Goal: Task Accomplishment & Management: Complete application form

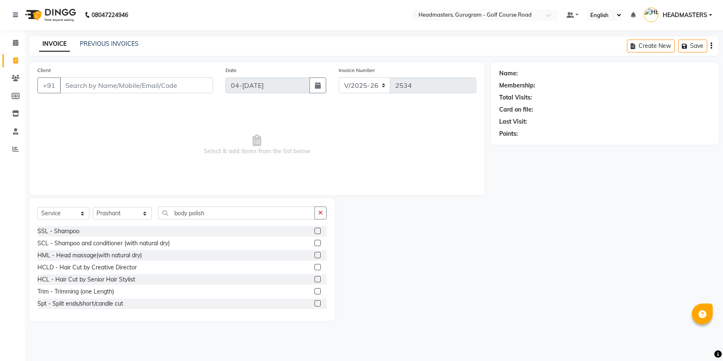
select select "7134"
select select "service"
select select "65334"
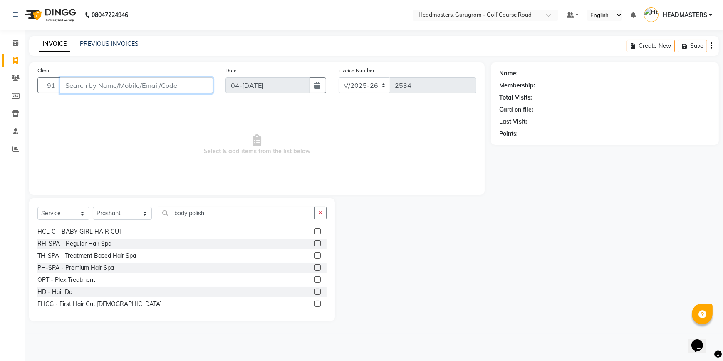
click at [99, 86] on input "Client" at bounding box center [136, 85] width 153 height 16
click at [16, 62] on icon at bounding box center [15, 60] width 5 height 6
select select "service"
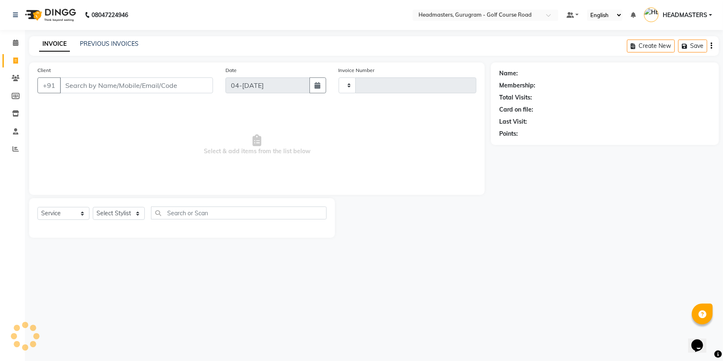
type input "2534"
select select "7134"
click at [134, 88] on input "Client" at bounding box center [136, 85] width 153 height 16
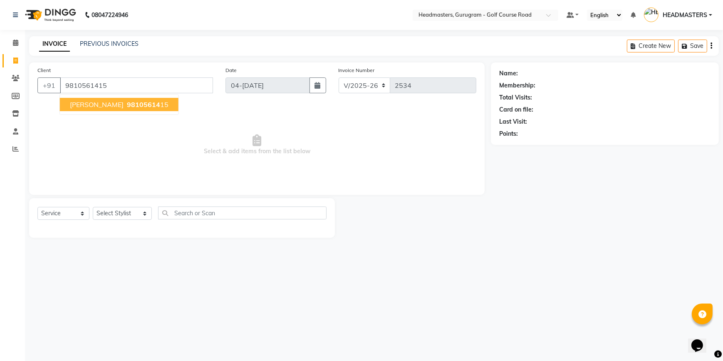
type input "9810561415"
click at [127, 107] on span "98105614" at bounding box center [143, 104] width 33 height 8
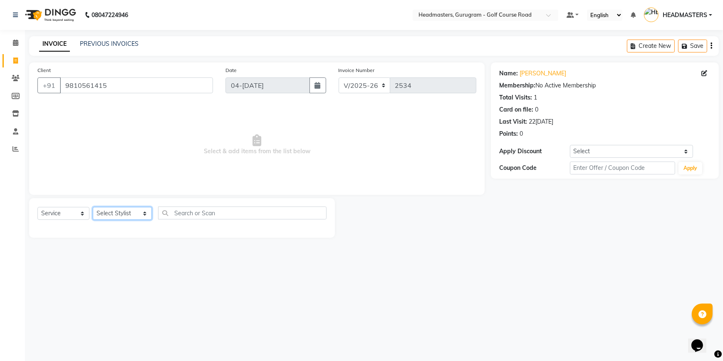
click at [125, 213] on select "Select Stylist [DEMOGRAPHIC_DATA] Esther Gaurav HEADMASTER[PERSON_NAME] Artist[…" at bounding box center [122, 213] width 59 height 13
select select "85241"
click at [93, 207] on select "Select Stylist [DEMOGRAPHIC_DATA] Esther Gaurav HEADMASTER[PERSON_NAME] Artist[…" at bounding box center [122, 213] width 59 height 13
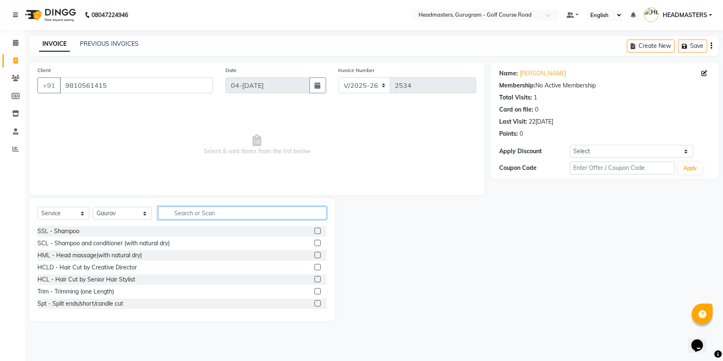
click at [176, 215] on input "text" at bounding box center [242, 212] width 168 height 13
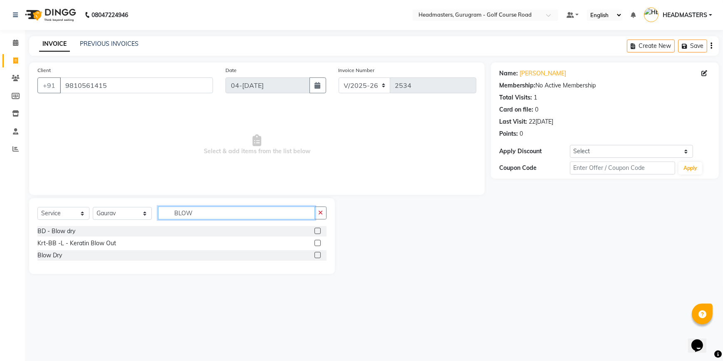
type input "BLOW"
click at [314, 255] on label at bounding box center [317, 255] width 6 height 6
click at [314, 255] on input "checkbox" at bounding box center [316, 254] width 5 height 5
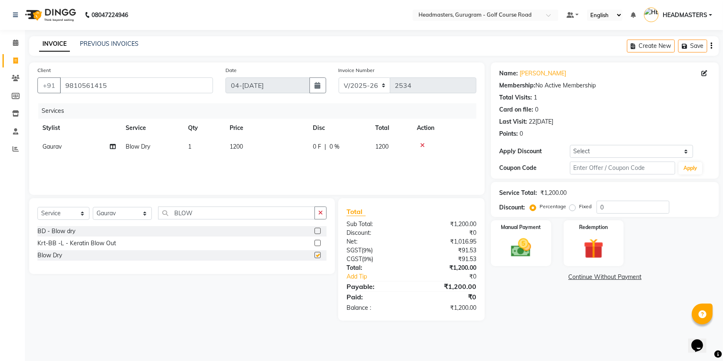
checkbox input "false"
click at [185, 210] on input "BLOW" at bounding box center [236, 212] width 157 height 13
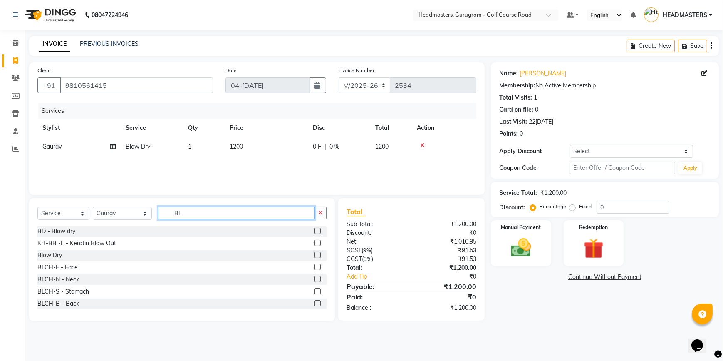
type input "B"
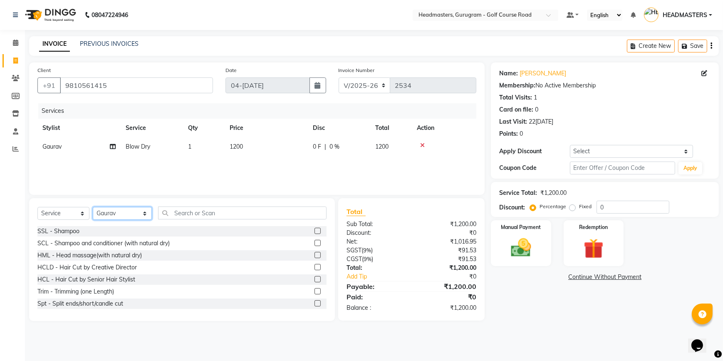
click at [128, 213] on select "Select Stylist [DEMOGRAPHIC_DATA] Esther Gaurav HEADMASTER[PERSON_NAME] Artist[…" at bounding box center [122, 213] width 59 height 13
select select "86367"
click at [93, 207] on select "Select Stylist [DEMOGRAPHIC_DATA] Esther Gaurav HEADMASTER[PERSON_NAME] Artist[…" at bounding box center [122, 213] width 59 height 13
click at [173, 216] on input "text" at bounding box center [242, 212] width 168 height 13
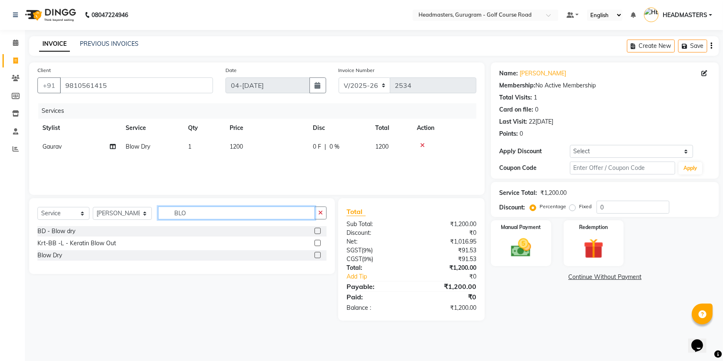
type input "BLO"
click at [317, 230] on label at bounding box center [317, 231] width 6 height 6
click at [317, 230] on input "checkbox" at bounding box center [316, 230] width 5 height 5
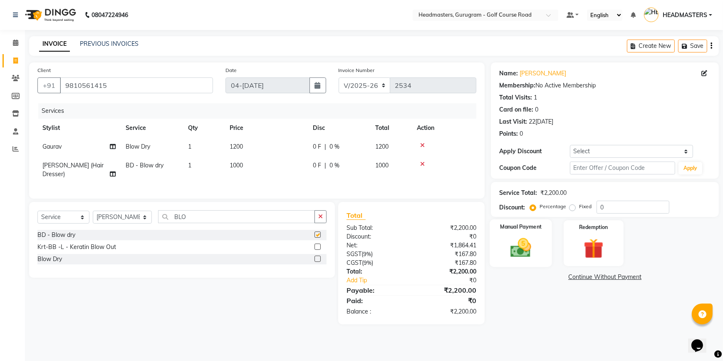
checkbox input "false"
click at [420, 163] on icon at bounding box center [422, 164] width 5 height 6
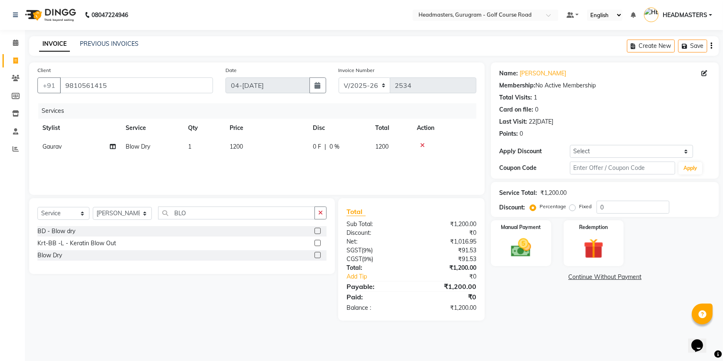
click at [318, 255] on label at bounding box center [317, 255] width 6 height 6
click at [318, 255] on input "checkbox" at bounding box center [316, 254] width 5 height 5
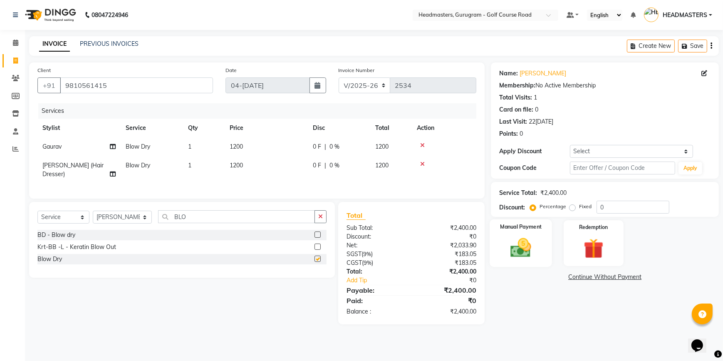
checkbox input "false"
click at [524, 251] on img at bounding box center [521, 247] width 34 height 24
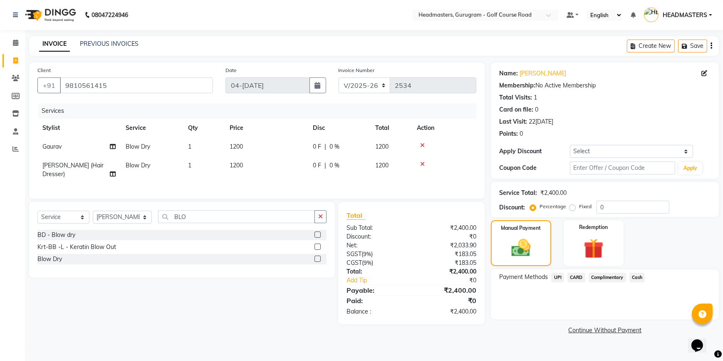
click at [561, 275] on span "UPI" at bounding box center [557, 277] width 13 height 10
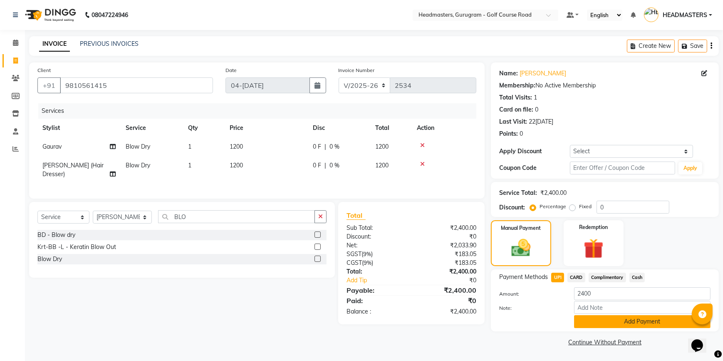
click at [604, 327] on button "Add Payment" at bounding box center [642, 321] width 136 height 13
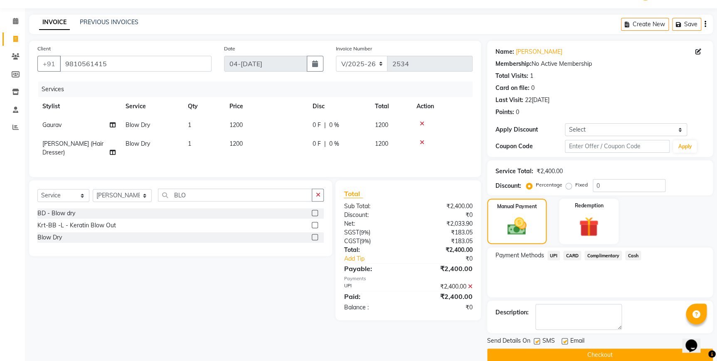
scroll to position [34, 0]
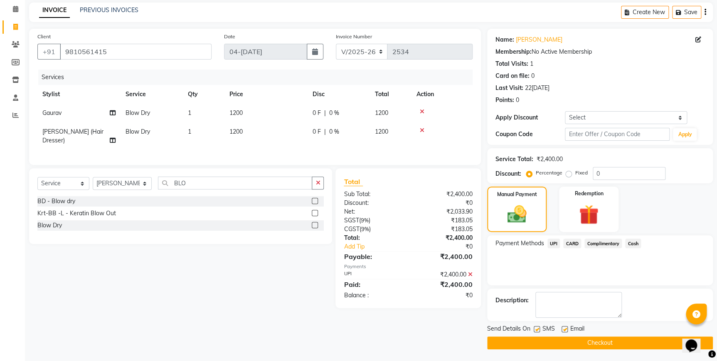
click at [573, 344] on button "Checkout" at bounding box center [600, 342] width 226 height 13
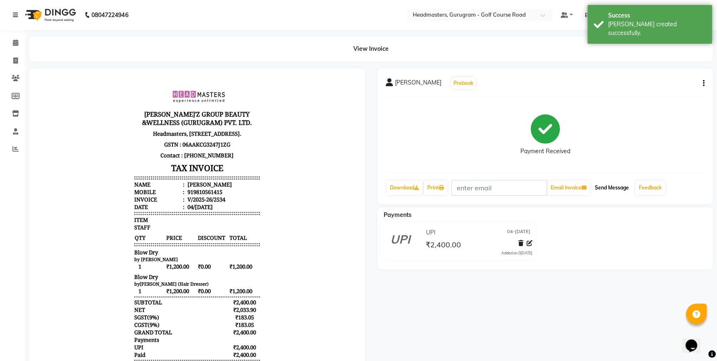
click at [632, 181] on button "Send Message" at bounding box center [612, 188] width 41 height 14
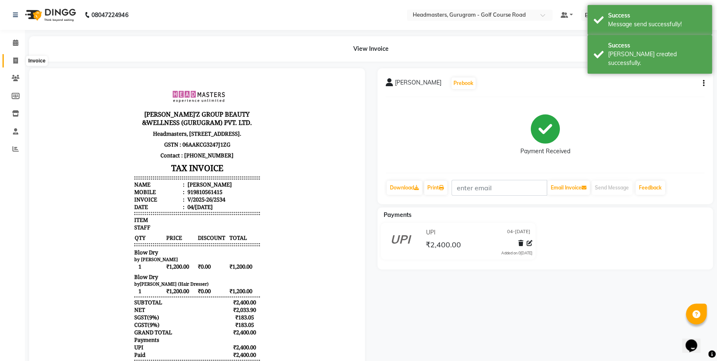
click at [12, 61] on span at bounding box center [15, 61] width 15 height 10
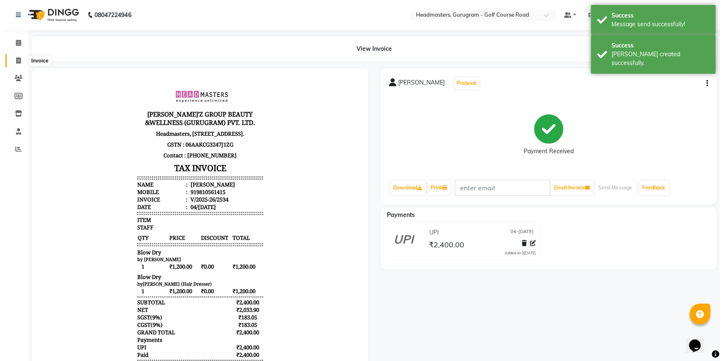
select select "7134"
select select "service"
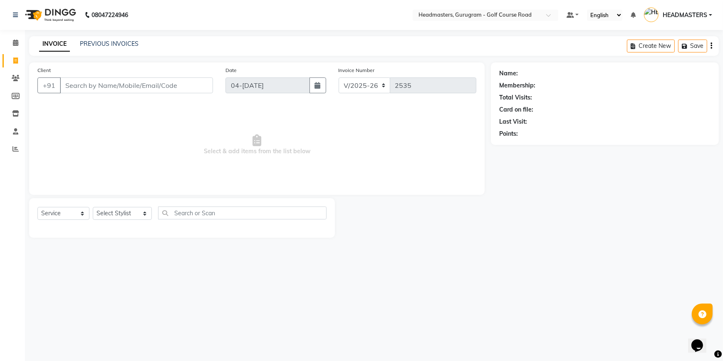
click at [79, 82] on input "Client" at bounding box center [136, 85] width 153 height 16
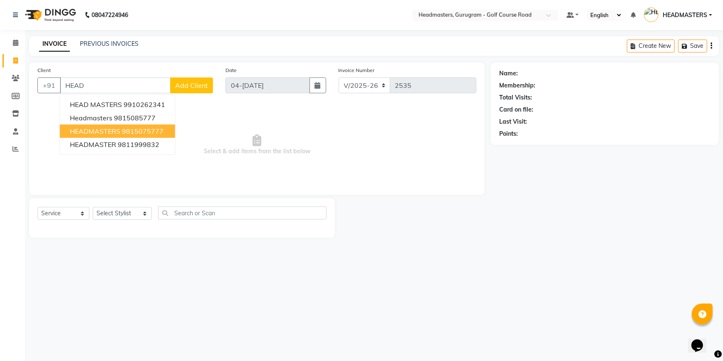
click at [93, 131] on span "HEADMASTERS" at bounding box center [95, 131] width 50 height 8
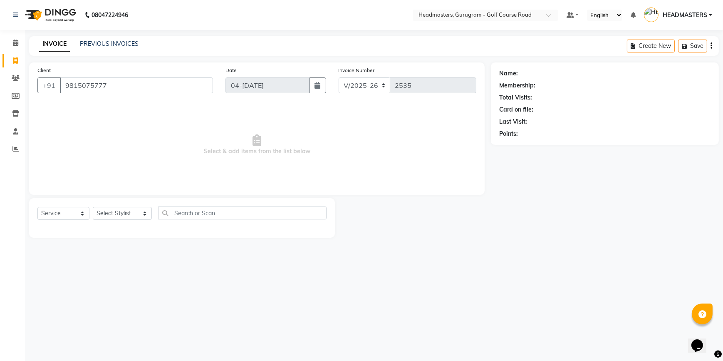
type input "9815075777"
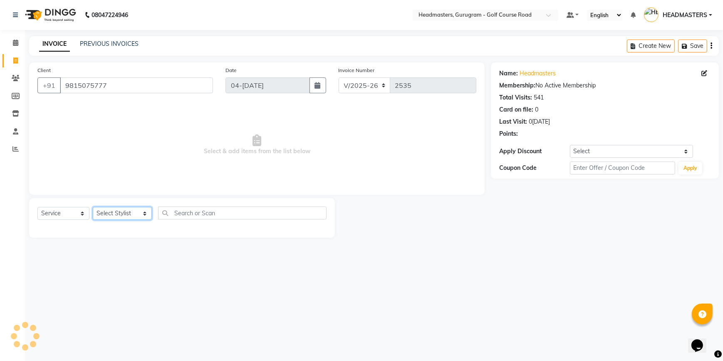
click at [126, 214] on select "Select Stylist [DEMOGRAPHIC_DATA] Esther Gaurav HEADMASTER[PERSON_NAME] Artist[…" at bounding box center [122, 213] width 59 height 13
select select "85240"
click at [93, 207] on select "Select Stylist [DEMOGRAPHIC_DATA] Esther Gaurav HEADMASTER[PERSON_NAME] Artist[…" at bounding box center [122, 213] width 59 height 13
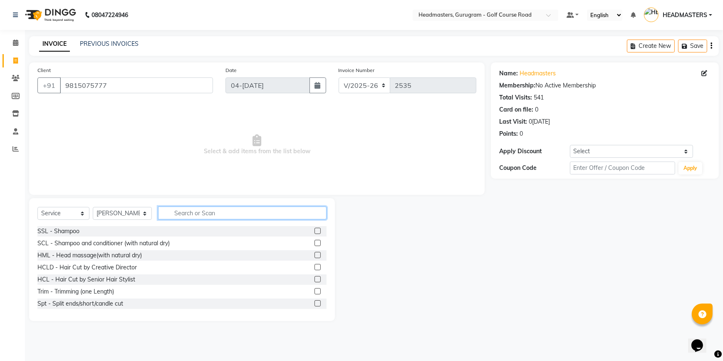
click at [176, 214] on input "text" at bounding box center [242, 212] width 168 height 13
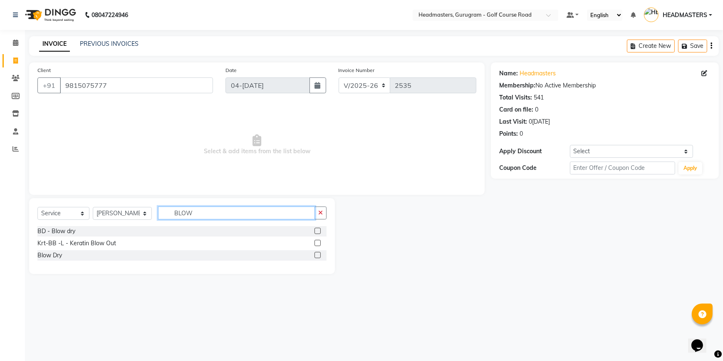
type input "BLOW"
click at [319, 253] on label at bounding box center [317, 255] width 6 height 6
click at [319, 253] on input "checkbox" at bounding box center [316, 254] width 5 height 5
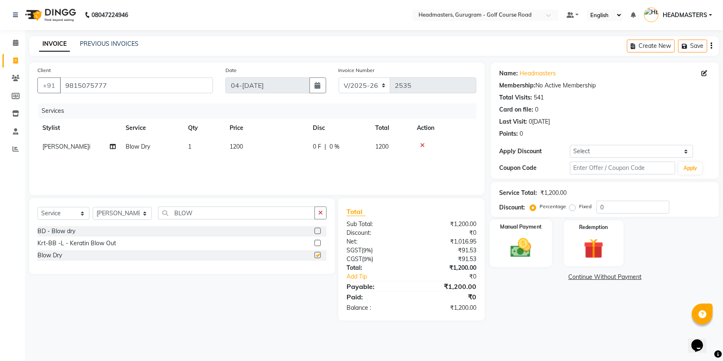
checkbox input "false"
click at [497, 247] on div "Manual Payment" at bounding box center [521, 242] width 62 height 47
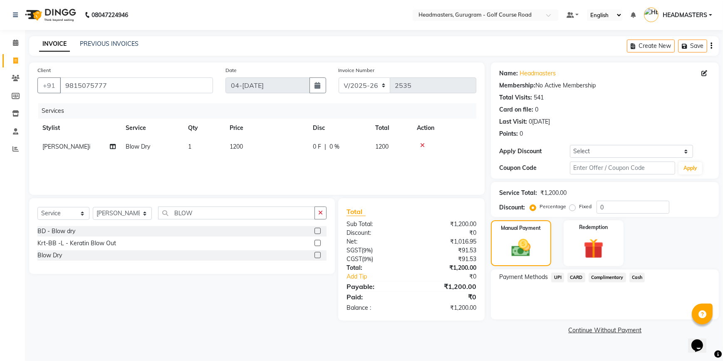
click at [579, 279] on span "CARD" at bounding box center [576, 277] width 18 height 10
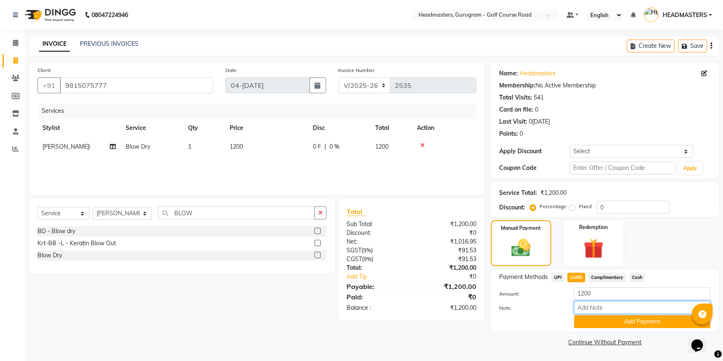
click at [591, 304] on input "Note:" at bounding box center [642, 307] width 136 height 13
type input "CAVITA"
click at [603, 320] on button "Add Payment" at bounding box center [642, 321] width 136 height 13
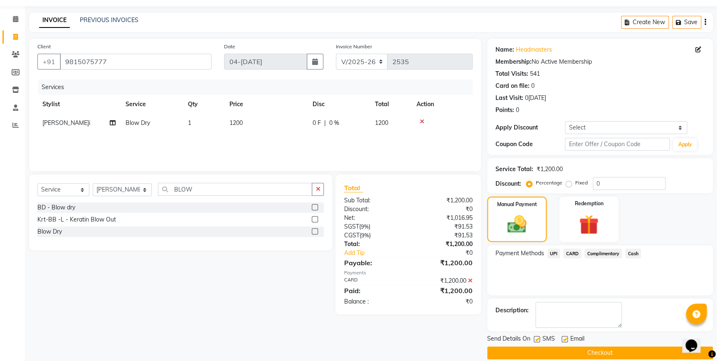
scroll to position [34, 0]
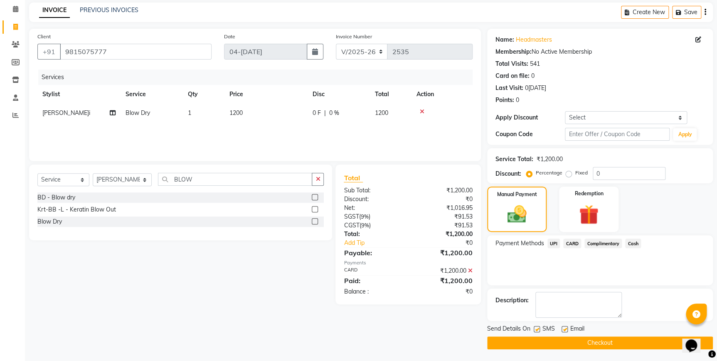
click at [607, 342] on button "Checkout" at bounding box center [600, 342] width 226 height 13
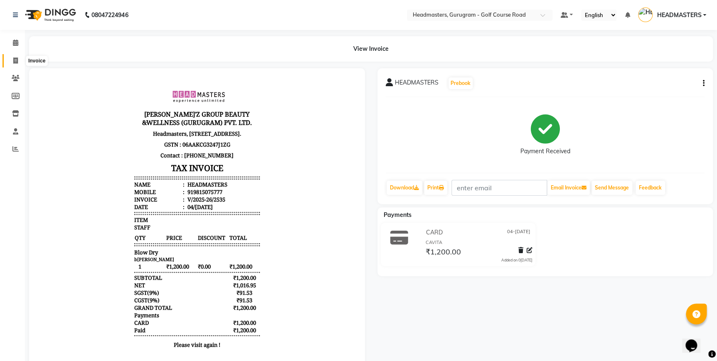
click at [11, 61] on span at bounding box center [15, 61] width 15 height 10
select select "7134"
select select "service"
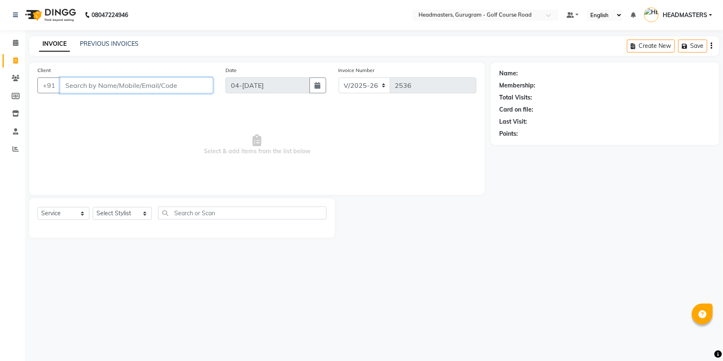
click at [106, 83] on input "Client" at bounding box center [136, 85] width 153 height 16
type input "8910222224"
click at [184, 80] on button "Add Client" at bounding box center [191, 85] width 43 height 16
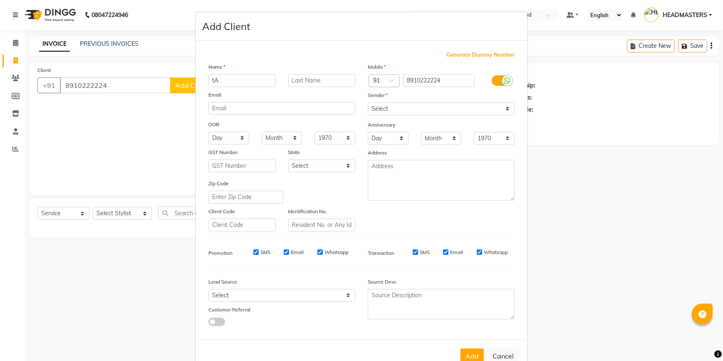
type input "t"
type input "Tarun"
drag, startPoint x: 421, startPoint y: 108, endPoint x: 419, endPoint y: 116, distance: 8.2
click at [421, 108] on select "Select [DEMOGRAPHIC_DATA] [DEMOGRAPHIC_DATA] Other Prefer Not To Say" at bounding box center [441, 108] width 147 height 13
select select "[DEMOGRAPHIC_DATA]"
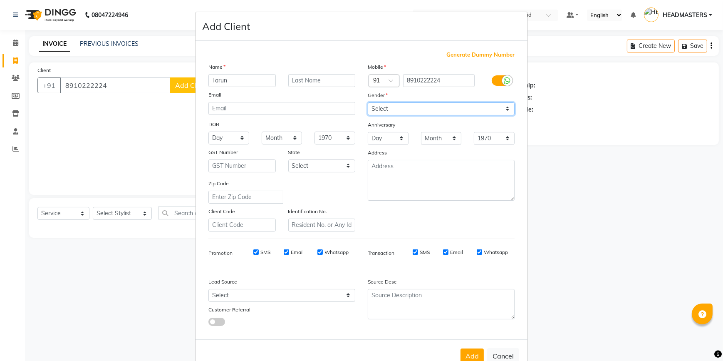
click at [368, 102] on select "Select [DEMOGRAPHIC_DATA] [DEMOGRAPHIC_DATA] Other Prefer Not To Say" at bounding box center [441, 108] width 147 height 13
drag, startPoint x: 424, startPoint y: 111, endPoint x: 424, endPoint y: 116, distance: 5.0
click at [424, 111] on select "Select [DEMOGRAPHIC_DATA] [DEMOGRAPHIC_DATA] Other Prefer Not To Say" at bounding box center [441, 108] width 147 height 13
drag, startPoint x: 471, startPoint y: 354, endPoint x: 364, endPoint y: 298, distance: 121.1
click at [471, 354] on button "Add" at bounding box center [471, 355] width 23 height 15
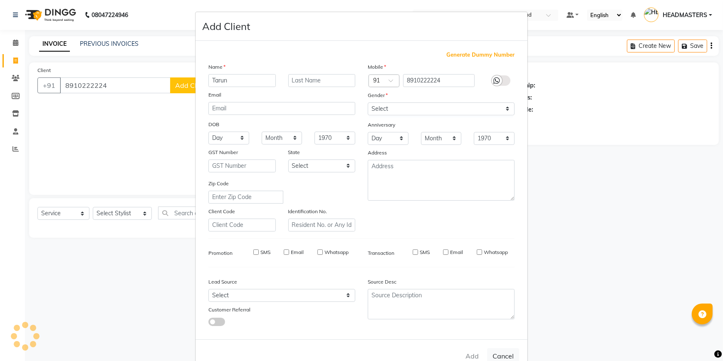
select select
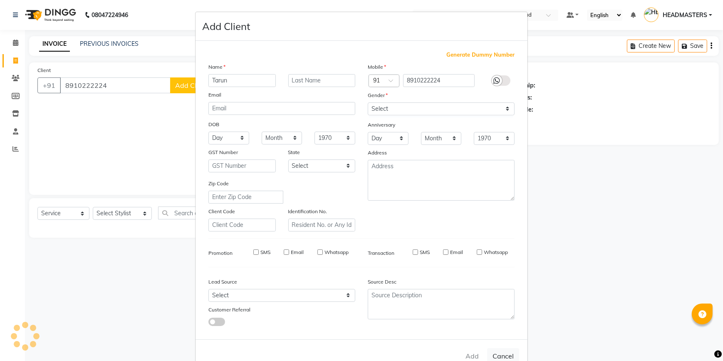
select select
checkbox input "false"
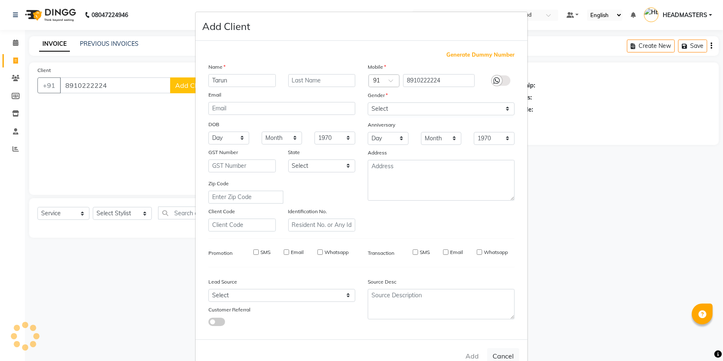
checkbox input "false"
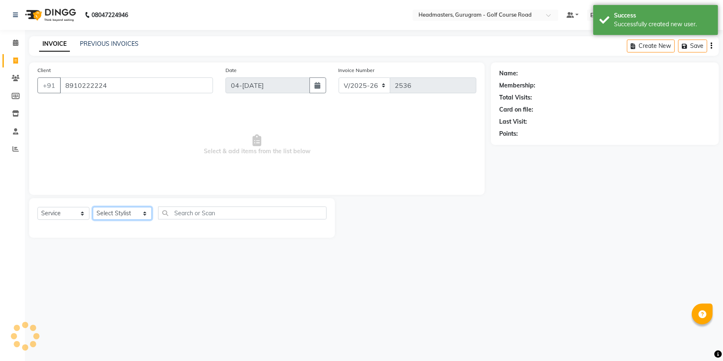
click at [135, 208] on select "Select Stylist [DEMOGRAPHIC_DATA] Esther Gaurav HEADMASTER[PERSON_NAME] Artist[…" at bounding box center [122, 213] width 59 height 13
select select "86584"
click at [93, 207] on select "Select Stylist [DEMOGRAPHIC_DATA] Esther Gaurav HEADMASTER[PERSON_NAME] Artist[…" at bounding box center [122, 213] width 59 height 13
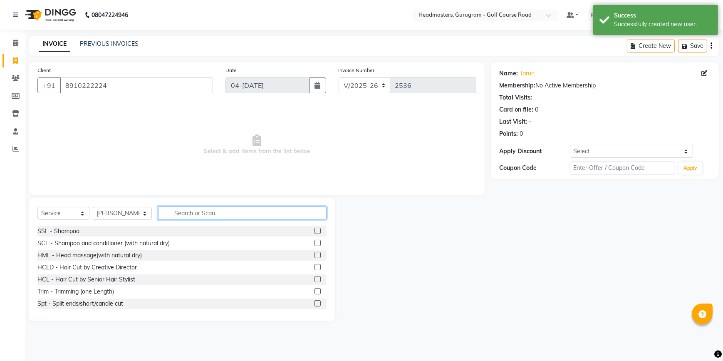
click at [195, 213] on input "text" at bounding box center [242, 212] width 168 height 13
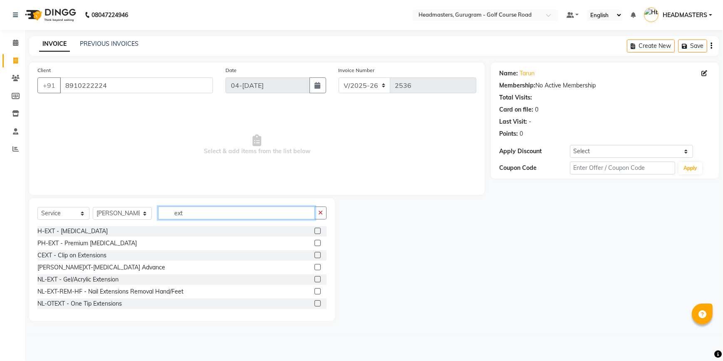
type input "ext"
click at [314, 281] on label at bounding box center [317, 279] width 6 height 6
click at [314, 281] on input "checkbox" at bounding box center [316, 279] width 5 height 5
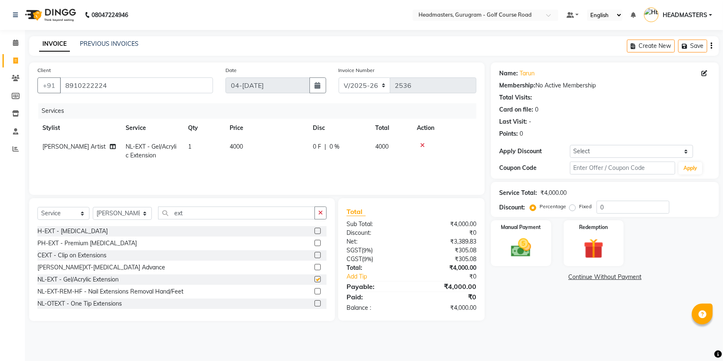
checkbox input "false"
click at [321, 162] on td "0 F | 0 %" at bounding box center [339, 150] width 62 height 27
select select "86584"
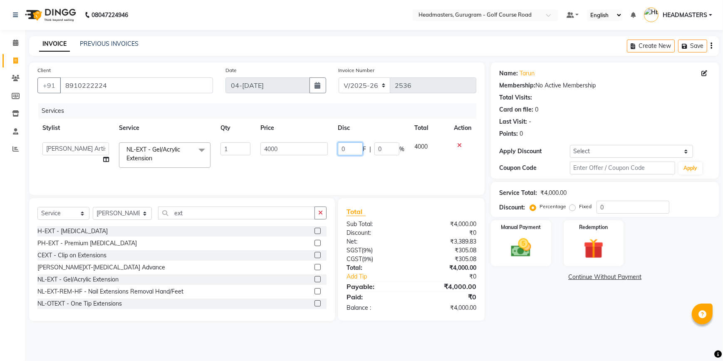
click at [345, 150] on input "0" at bounding box center [350, 148] width 25 height 13
type input "2"
type input "1500"
click at [338, 163] on td "1500 F | 0 %" at bounding box center [371, 154] width 77 height 35
select select "86584"
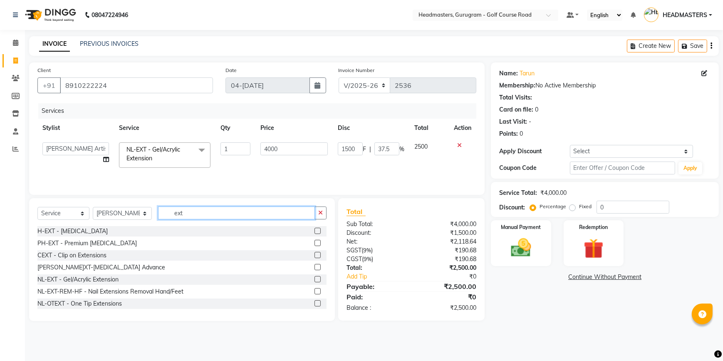
click at [258, 211] on input "ext" at bounding box center [236, 212] width 157 height 13
type input "e"
click at [230, 207] on input "text" at bounding box center [242, 212] width 168 height 13
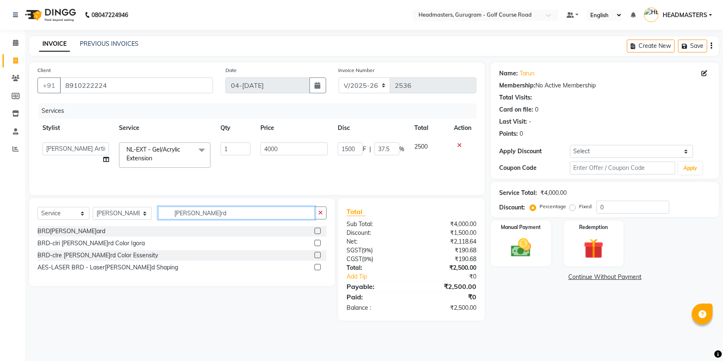
type input "[PERSON_NAME]rd"
drag, startPoint x: 103, startPoint y: 216, endPoint x: 117, endPoint y: 216, distance: 14.1
click at [103, 216] on select "Select Stylist [DEMOGRAPHIC_DATA] Esther Gaurav HEADMASTER[PERSON_NAME] Artist[…" at bounding box center [122, 213] width 59 height 13
click at [183, 309] on div "Select Service Product Membership Package Voucher Prepaid Gift Card Select Styl…" at bounding box center [179, 259] width 312 height 122
click at [121, 210] on select "Select Stylist [DEMOGRAPHIC_DATA] Esther Gaurav HEADMASTER[PERSON_NAME] Artist[…" at bounding box center [122, 213] width 59 height 13
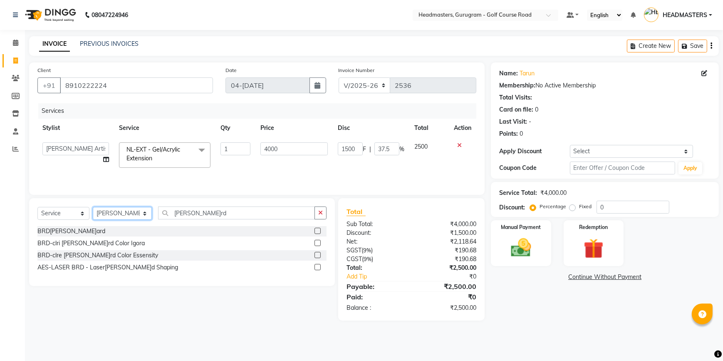
select select "60937"
click at [93, 207] on select "Select Stylist [DEMOGRAPHIC_DATA] Esther Gaurav HEADMASTER[PERSON_NAME] Artist[…" at bounding box center [122, 213] width 59 height 13
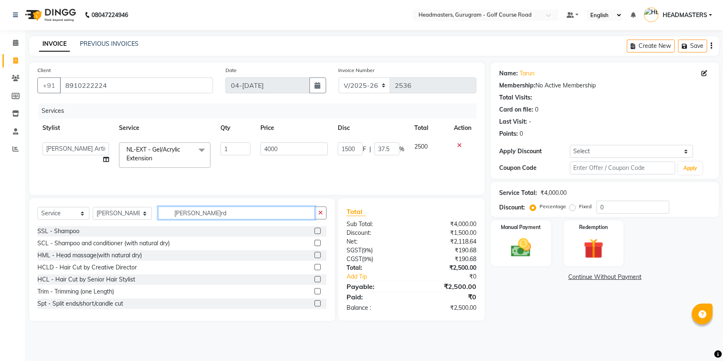
click at [206, 212] on input "[PERSON_NAME]rd" at bounding box center [236, 212] width 157 height 13
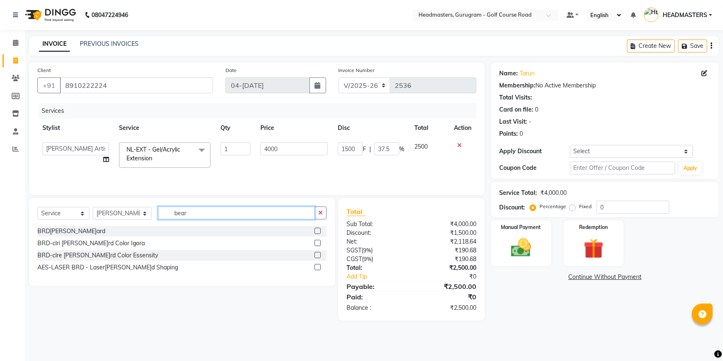
type input "[PERSON_NAME]rd"
click at [316, 231] on label at bounding box center [317, 231] width 6 height 6
click at [316, 231] on input "checkbox" at bounding box center [316, 230] width 5 height 5
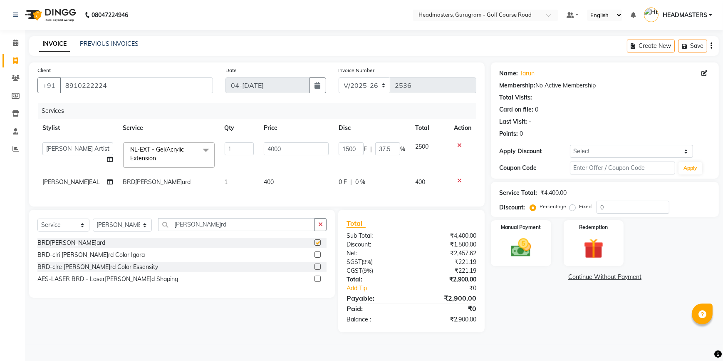
checkbox input "false"
click at [183, 230] on input "[PERSON_NAME]rd" at bounding box center [236, 224] width 157 height 13
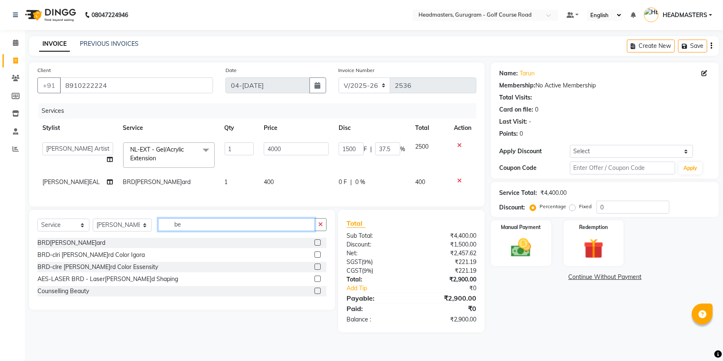
type input "b"
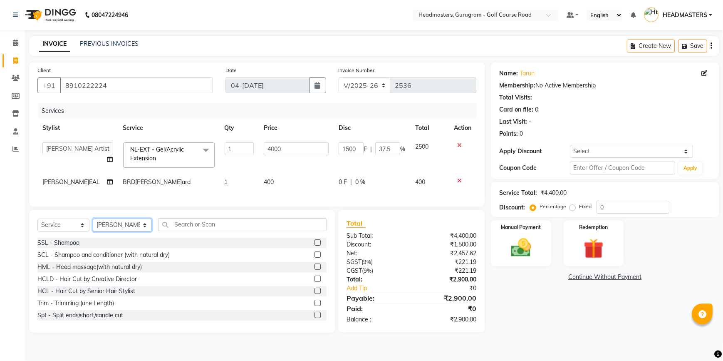
click at [137, 231] on select "Select Stylist [DEMOGRAPHIC_DATA] Esther Gaurav HEADMASTER[PERSON_NAME] Artist[…" at bounding box center [122, 224] width 59 height 13
select select "86367"
click at [93, 224] on select "Select Stylist [DEMOGRAPHIC_DATA] Esther Gaurav HEADMASTER[PERSON_NAME] Artist[…" at bounding box center [122, 224] width 59 height 13
click at [186, 229] on input "text" at bounding box center [242, 224] width 168 height 13
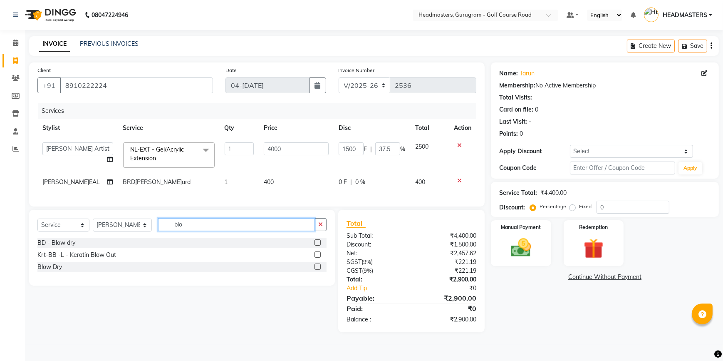
type input "blo"
click at [318, 245] on label at bounding box center [317, 242] width 6 height 6
click at [318, 245] on input "checkbox" at bounding box center [316, 242] width 5 height 5
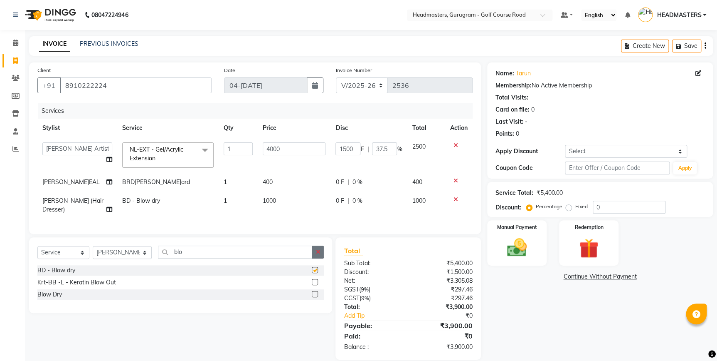
checkbox input "false"
click at [454, 198] on icon at bounding box center [456, 199] width 5 height 6
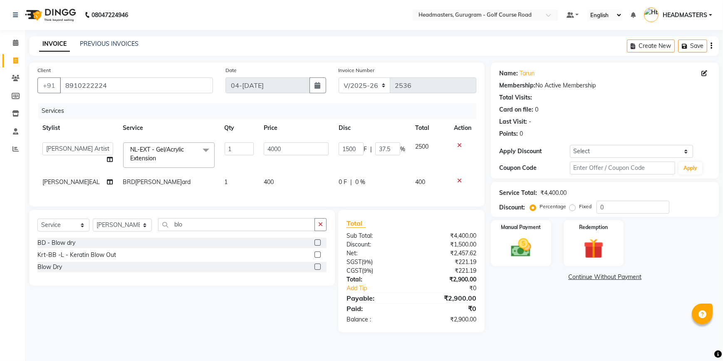
click at [316, 270] on label at bounding box center [317, 266] width 6 height 6
click at [316, 270] on input "checkbox" at bounding box center [316, 266] width 5 height 5
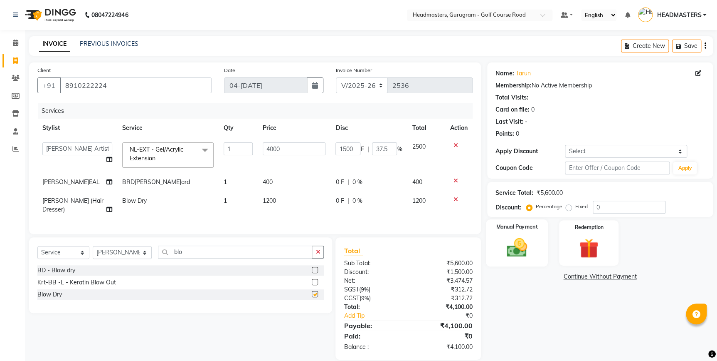
checkbox input "false"
click at [520, 247] on img at bounding box center [517, 247] width 34 height 24
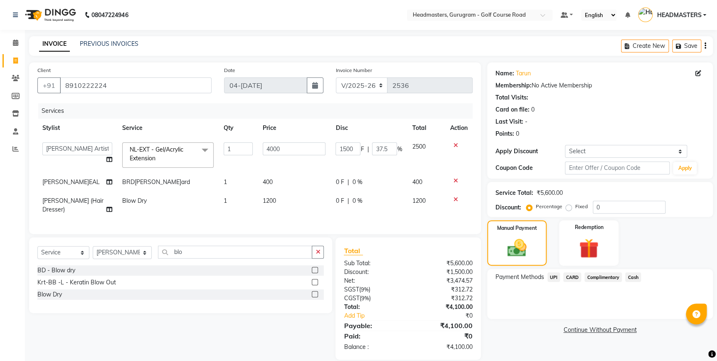
click at [553, 279] on span "UPI" at bounding box center [554, 277] width 13 height 10
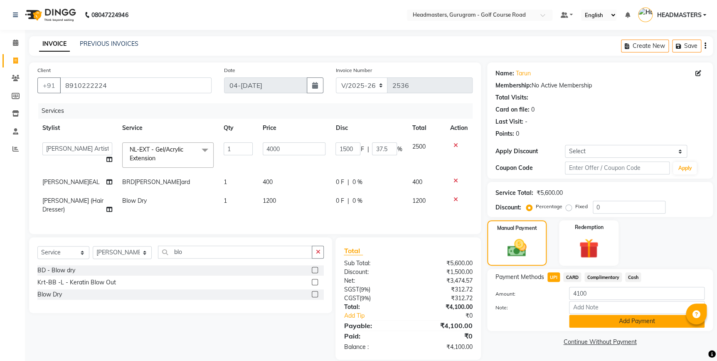
click at [578, 325] on button "Add Payment" at bounding box center [637, 320] width 136 height 13
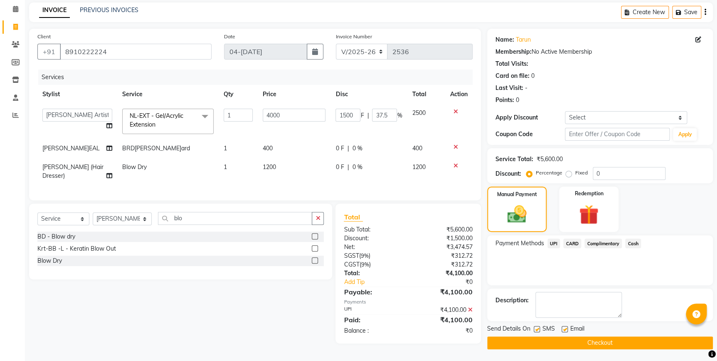
scroll to position [34, 0]
click at [562, 341] on button "Checkout" at bounding box center [600, 342] width 226 height 13
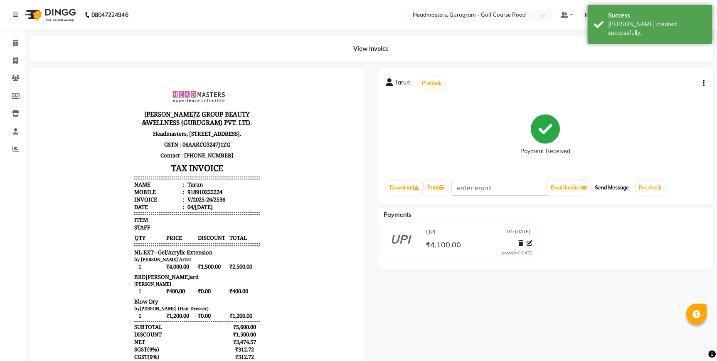
click at [604, 190] on button "Send Message" at bounding box center [612, 188] width 41 height 14
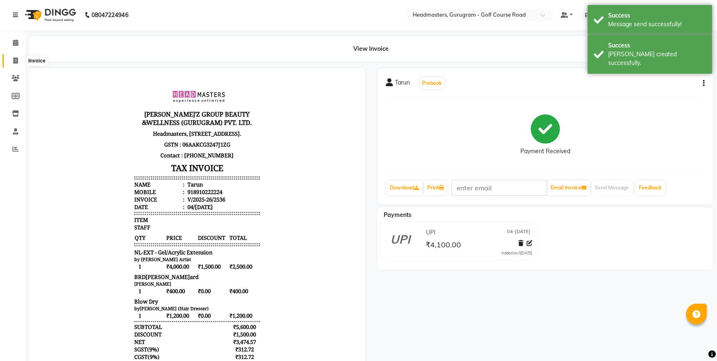
click at [13, 58] on icon at bounding box center [15, 60] width 5 height 6
select select "7134"
select select "service"
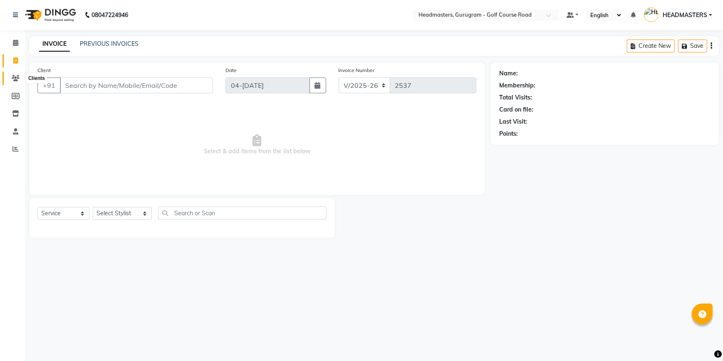
click at [15, 77] on icon at bounding box center [16, 78] width 8 height 6
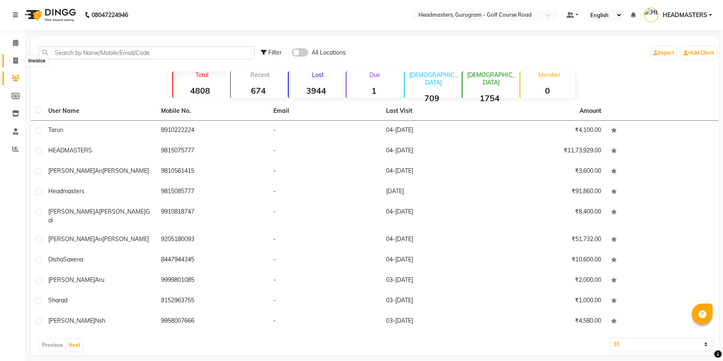
click at [11, 62] on span at bounding box center [15, 61] width 15 height 10
select select "service"
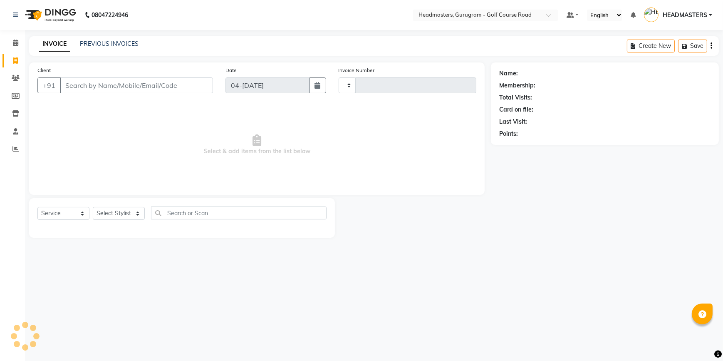
type input "2537"
select select "7134"
click at [124, 87] on input "Client" at bounding box center [136, 85] width 153 height 16
type input "s"
